Goal: Information Seeking & Learning: Stay updated

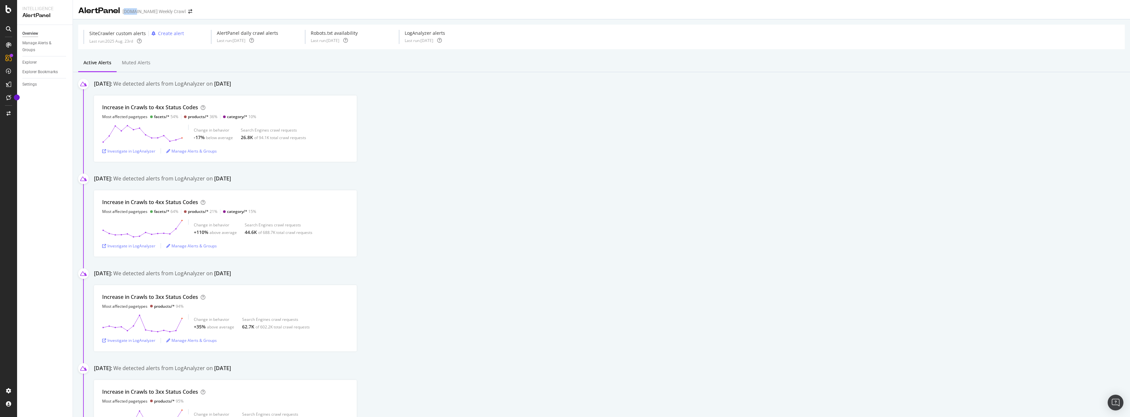
drag, startPoint x: 125, startPoint y: 14, endPoint x: 131, endPoint y: 13, distance: 6.0
click at [131, 13] on div "[DOMAIN_NAME] Weekly Crawl" at bounding box center [153, 11] width 63 height 7
drag, startPoint x: 249, startPoint y: 80, endPoint x: 149, endPoint y: 81, distance: 99.2
click at [149, 81] on div "We detected alerts from LogAnalyzer on [DATE]" at bounding box center [172, 84] width 118 height 9
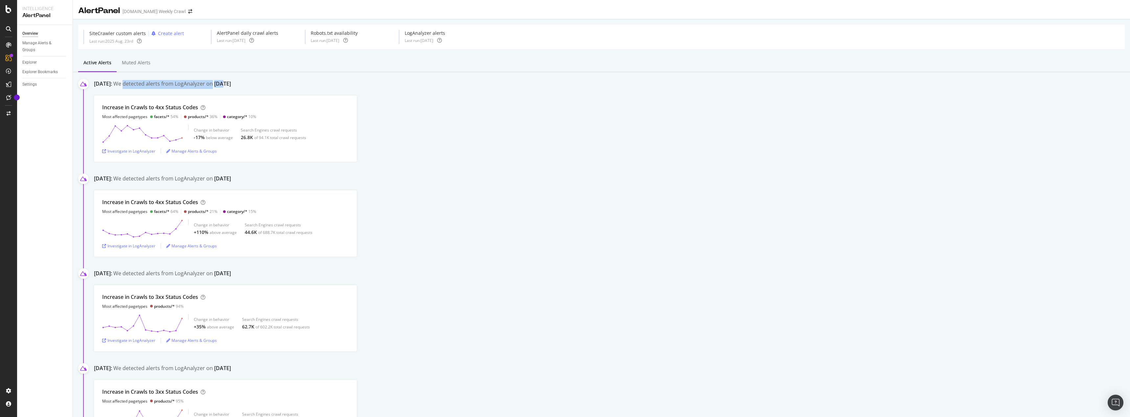
click at [149, 81] on div "We detected alerts from LogAnalyzer on [DATE]" at bounding box center [172, 84] width 118 height 9
drag, startPoint x: 181, startPoint y: 82, endPoint x: 214, endPoint y: 82, distance: 33.5
click at [214, 82] on div "We detected alerts from LogAnalyzer on [DATE]" at bounding box center [172, 84] width 118 height 9
click at [498, 216] on div "Increase in Crawls to 4xx Status Codes Most affected pagetypes facets/* 64% pro…" at bounding box center [612, 223] width 1036 height 66
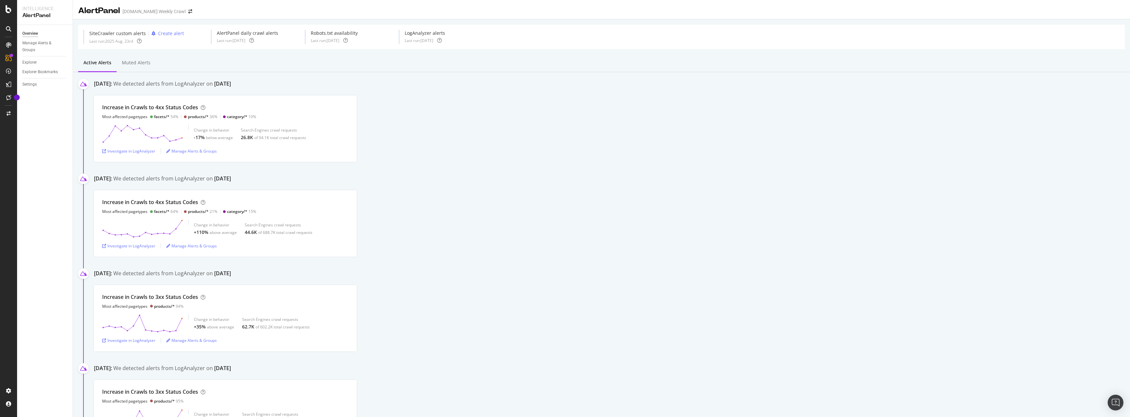
drag, startPoint x: 265, startPoint y: 181, endPoint x: 232, endPoint y: 184, distance: 33.0
click at [232, 184] on div "[DATE]: We detected alerts from LogAnalyzer on [DATE]" at bounding box center [612, 180] width 1036 height 10
drag, startPoint x: 124, startPoint y: 176, endPoint x: 162, endPoint y: 176, distance: 37.4
click at [162, 176] on div "[DATE]: We detected alerts from LogAnalyzer on [DATE]" at bounding box center [612, 180] width 1036 height 10
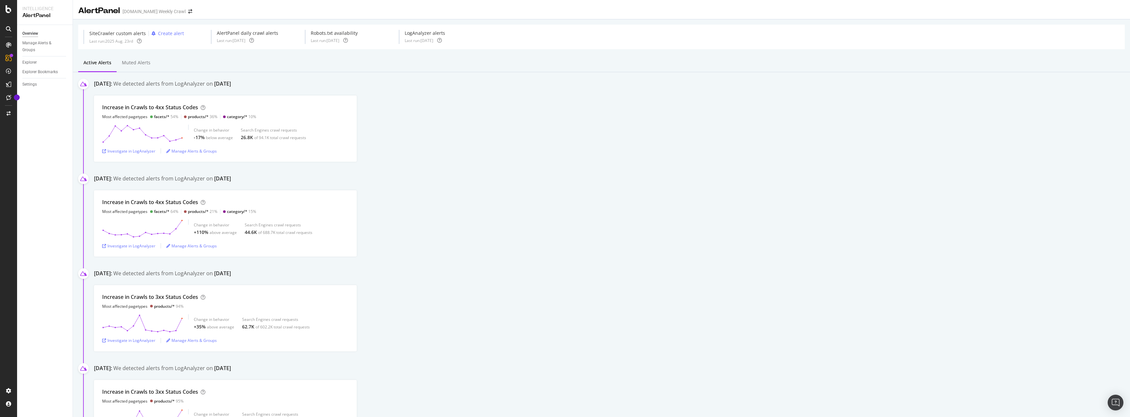
click at [162, 176] on div "We detected alerts from LogAnalyzer on [DATE]" at bounding box center [172, 179] width 118 height 9
drag, startPoint x: 97, startPoint y: 177, endPoint x: 93, endPoint y: 177, distance: 3.9
drag, startPoint x: 251, startPoint y: 177, endPoint x: 187, endPoint y: 177, distance: 64.0
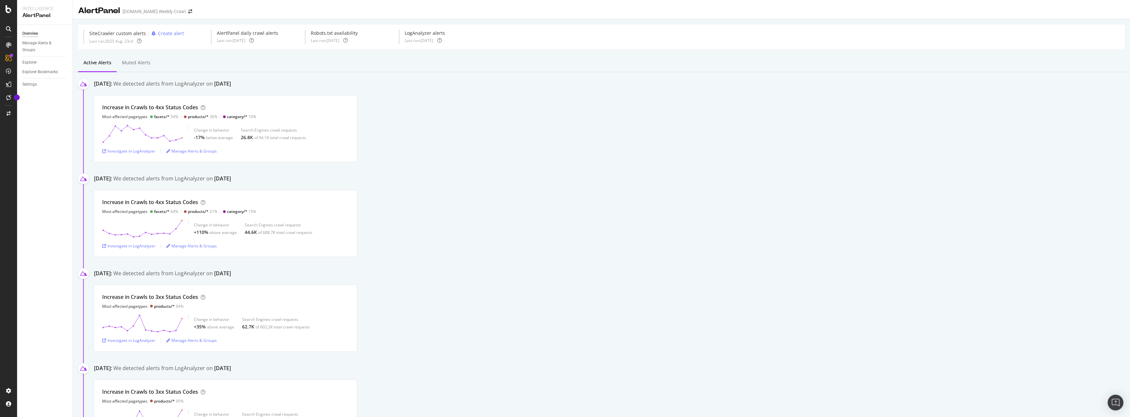
click at [187, 177] on div "[DATE]: We detected alerts from LogAnalyzer on [DATE]" at bounding box center [612, 180] width 1036 height 10
click at [187, 177] on div "We detected alerts from LogAnalyzer on [DATE]" at bounding box center [172, 179] width 118 height 9
drag, startPoint x: 254, startPoint y: 176, endPoint x: 282, endPoint y: 175, distance: 28.2
click at [282, 175] on div "[DATE]: We detected alerts from LogAnalyzer on [DATE]" at bounding box center [612, 180] width 1036 height 10
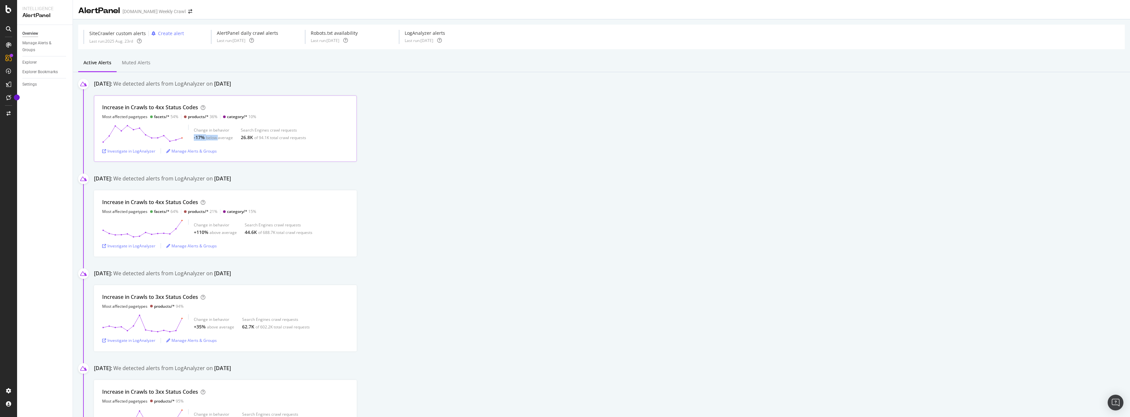
drag, startPoint x: 194, startPoint y: 137, endPoint x: 218, endPoint y: 138, distance: 24.0
click at [218, 138] on div "-17% below average" at bounding box center [213, 137] width 39 height 7
click at [218, 138] on div "below average" at bounding box center [219, 138] width 27 height 6
drag, startPoint x: 223, startPoint y: 138, endPoint x: 210, endPoint y: 138, distance: 13.1
click at [210, 138] on div "below average" at bounding box center [219, 138] width 27 height 6
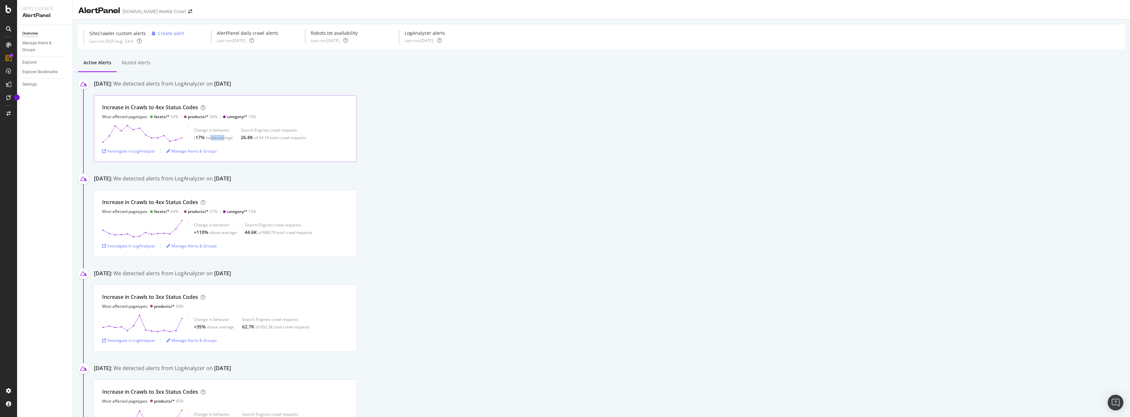
click at [210, 138] on div "below average" at bounding box center [219, 138] width 27 height 6
drag, startPoint x: 199, startPoint y: 139, endPoint x: 228, endPoint y: 138, distance: 28.9
click at [228, 138] on div "-17% below average" at bounding box center [213, 137] width 39 height 7
click at [228, 138] on div "below average" at bounding box center [219, 138] width 27 height 6
click at [191, 137] on div "Change in behavior -17% below average Search Engines crawl requests 26.8K of 94…" at bounding box center [225, 134] width 246 height 18
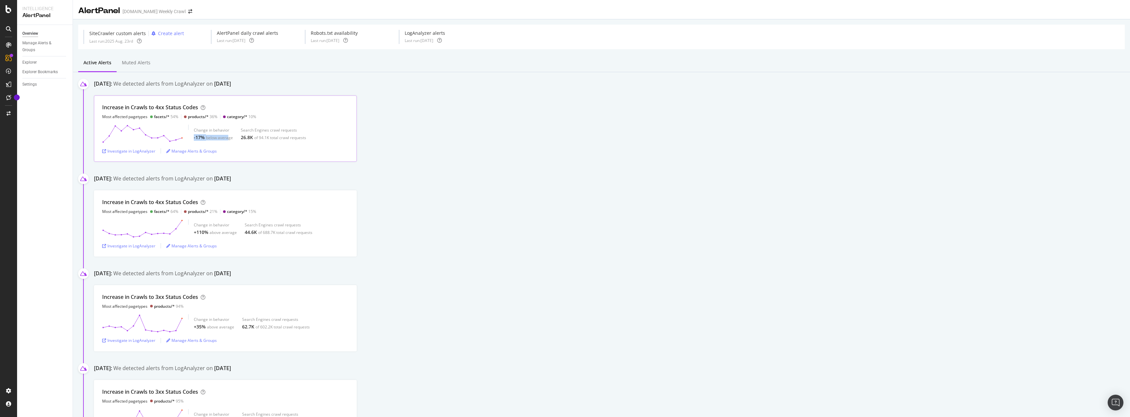
click at [191, 137] on div "Change in behavior -17% below average Search Engines crawl requests 26.8K of 94…" at bounding box center [225, 134] width 246 height 18
